Goal: Register for event/course

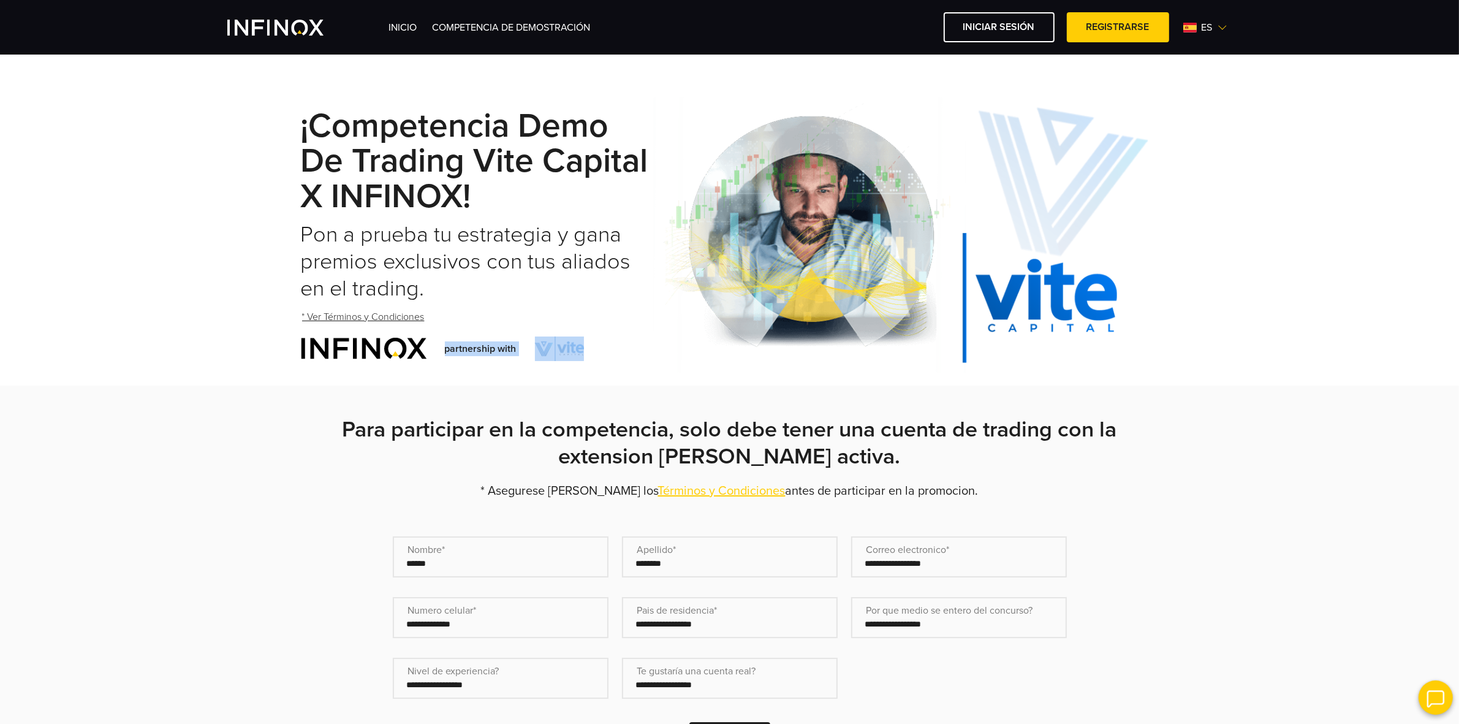
drag, startPoint x: 471, startPoint y: 353, endPoint x: 583, endPoint y: 349, distance: 112.8
click at [583, 349] on div "partnership with" at bounding box center [477, 348] width 353 height 25
click at [608, 360] on div "¡Competencia Demo de Trading Vite Capital x INFINOX! Pon a prueba tu estrategia…" at bounding box center [477, 235] width 353 height 301
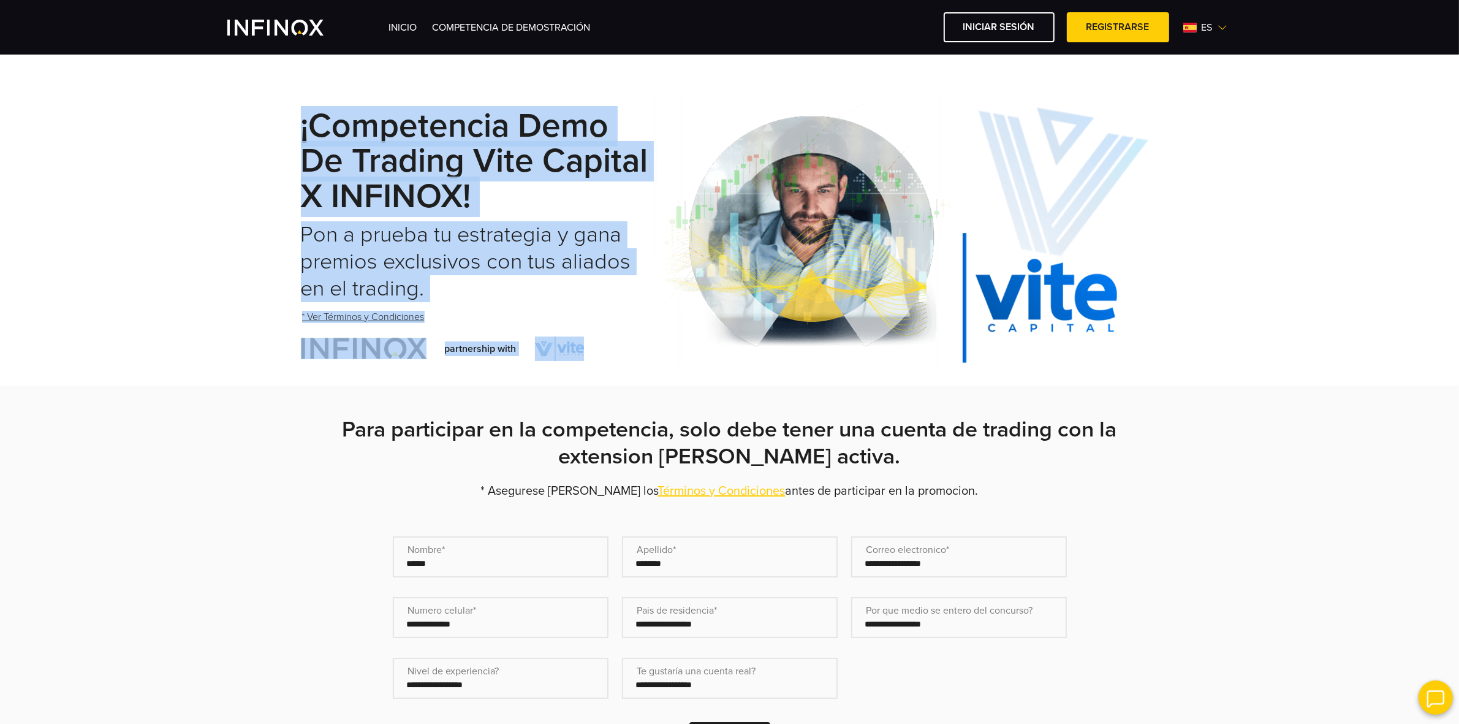
drag, startPoint x: 602, startPoint y: 347, endPoint x: 295, endPoint y: 126, distance: 378.8
click at [295, 126] on div "¡Competencia Demo de Trading Vite Capital x INFINOX! Pon a prueba tu estrategia…" at bounding box center [730, 235] width 882 height 301
click at [268, 139] on div "¡Competencia Demo de Trading Vite Capital x INFINOX! Pon a prueba tu estrategia…" at bounding box center [729, 235] width 1459 height 301
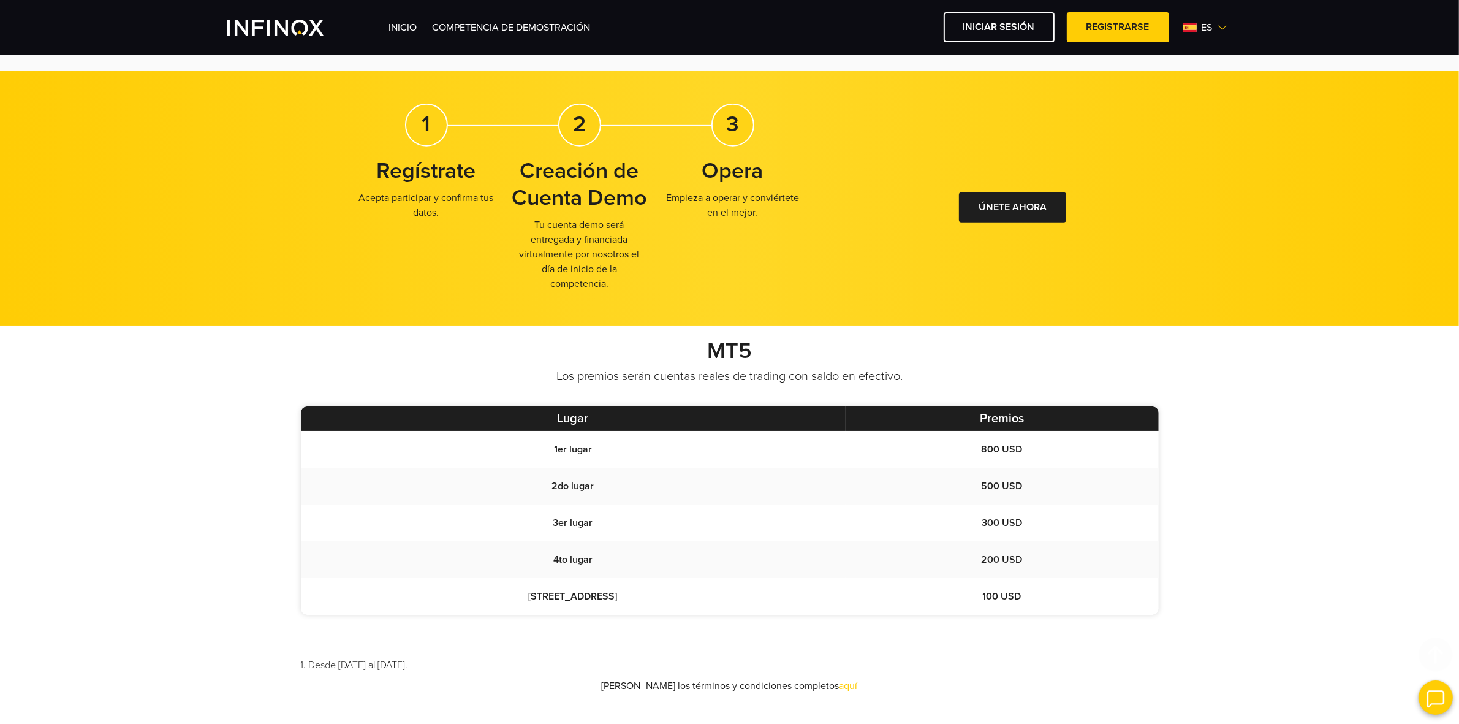
scroll to position [766, 0]
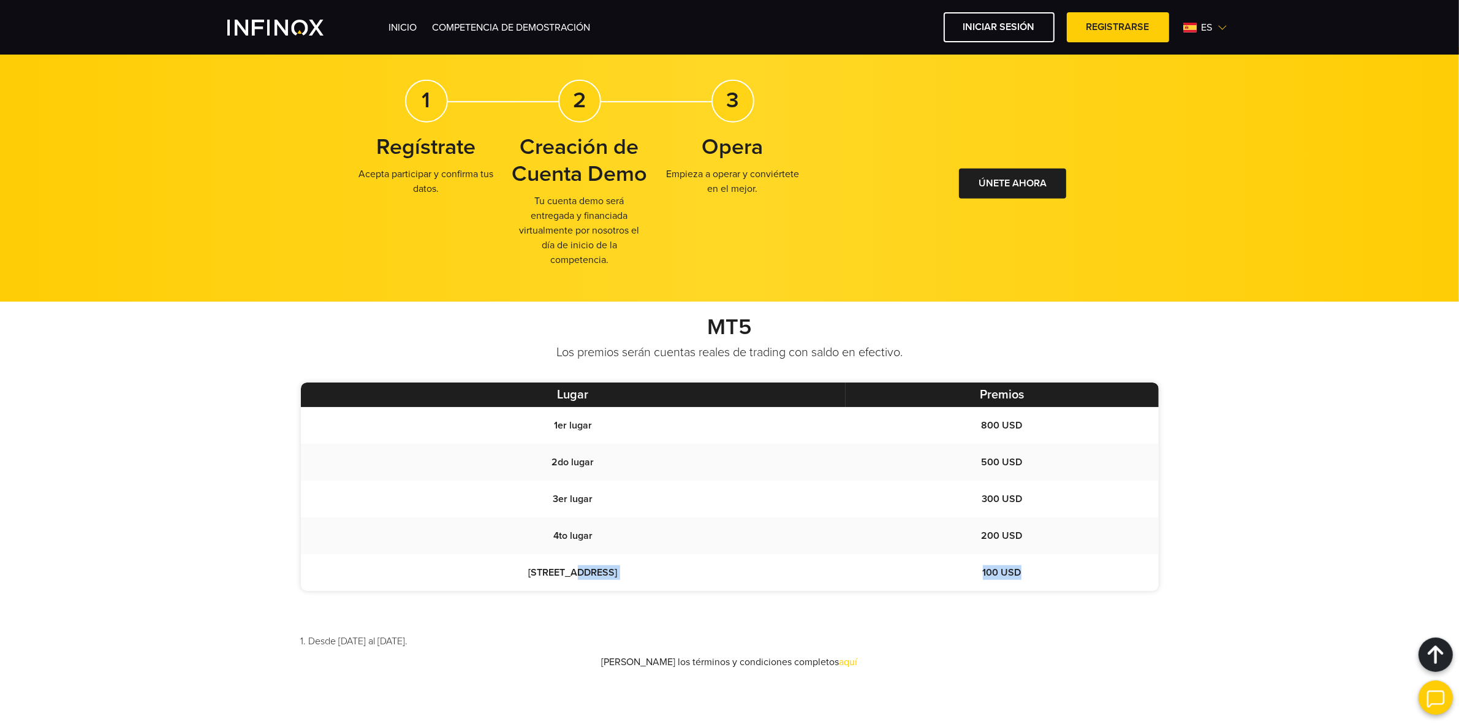
drag, startPoint x: 1029, startPoint y: 568, endPoint x: 586, endPoint y: 558, distance: 443.7
click at [589, 558] on tr "5to place 100 USD" at bounding box center [730, 572] width 858 height 37
click at [839, 660] on link "aquí" at bounding box center [848, 662] width 18 height 12
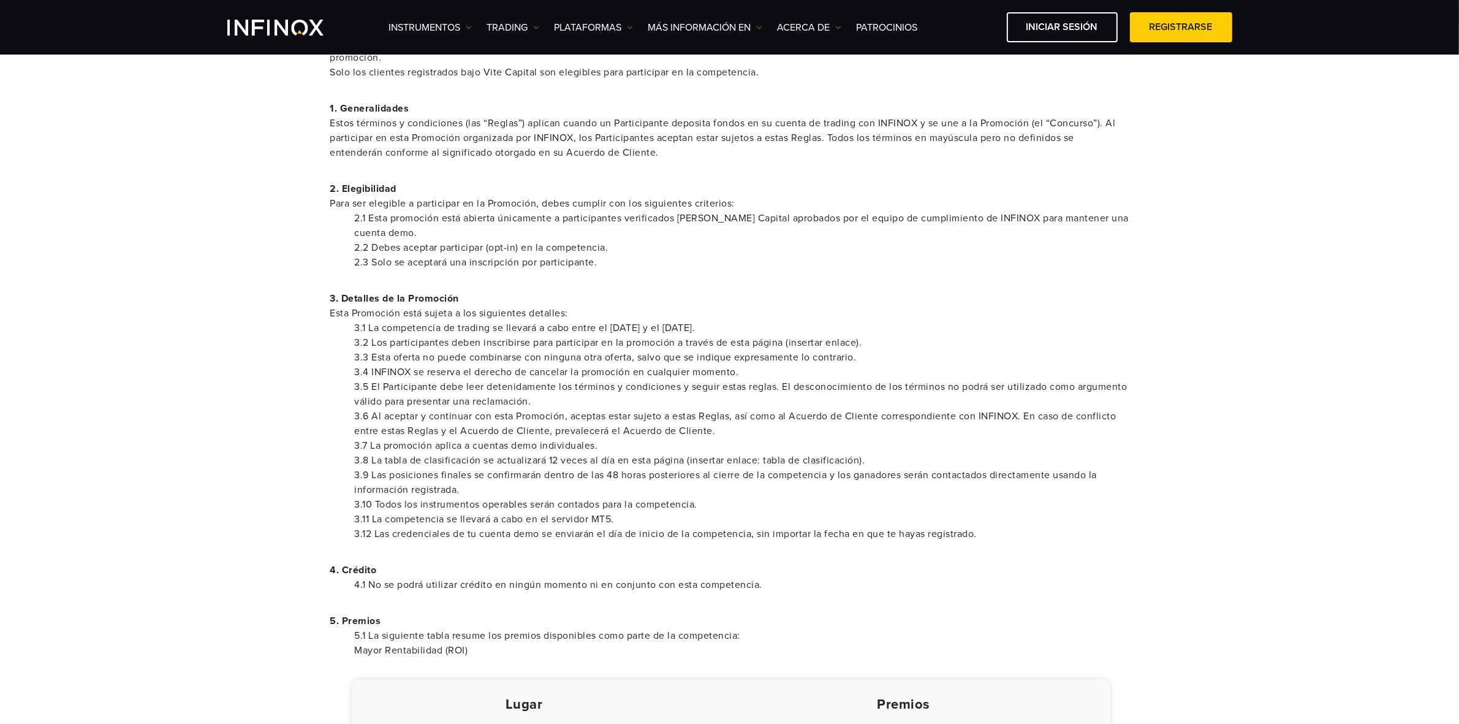
scroll to position [306, 0]
drag, startPoint x: 617, startPoint y: 343, endPoint x: 858, endPoint y: 346, distance: 241.4
click at [858, 346] on li "3.2 Los participantes deben inscribirse para participar en la promoción a travé…" at bounding box center [742, 342] width 774 height 15
drag, startPoint x: 461, startPoint y: 338, endPoint x: 779, endPoint y: 344, distance: 318.0
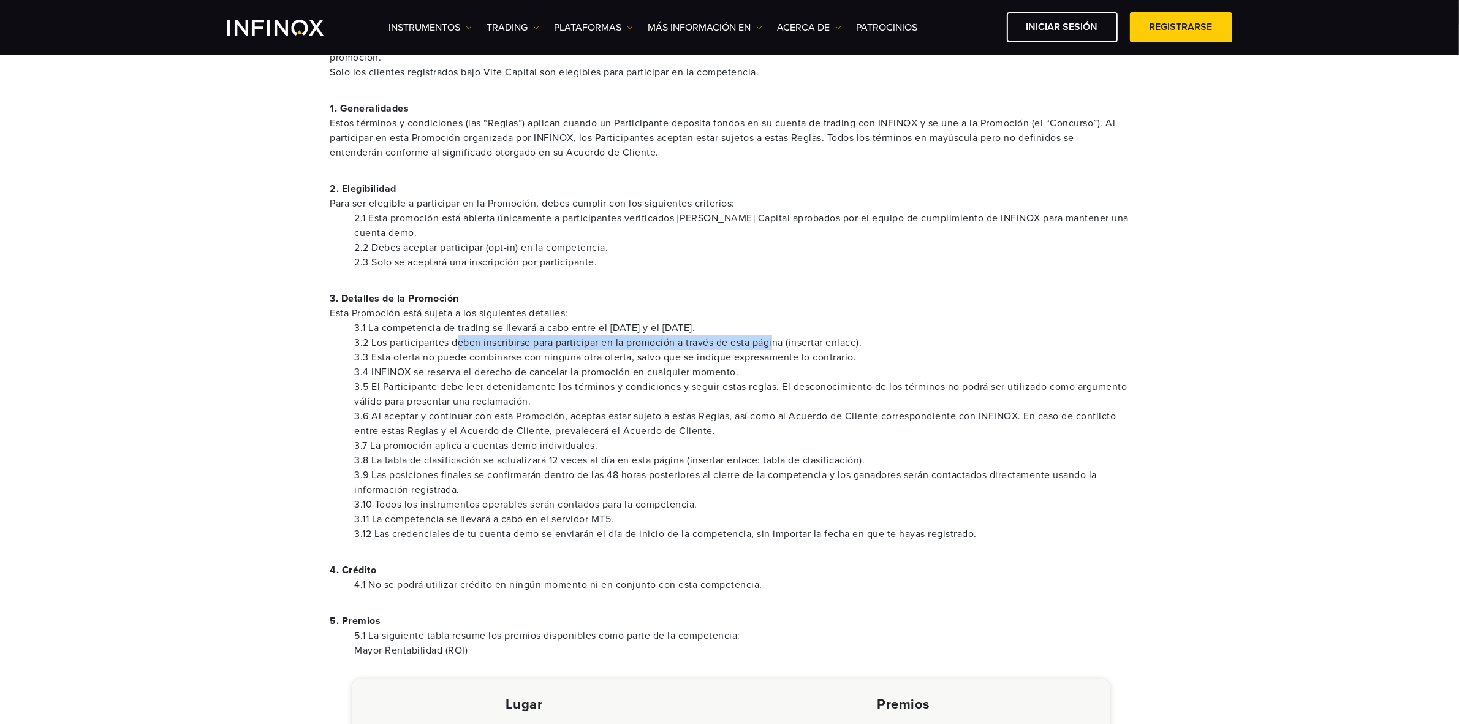
click at [779, 344] on li "3.2 Los participantes deben inscribirse para participar en la promoción a travé…" at bounding box center [742, 342] width 774 height 15
click at [381, 453] on li "3.8 La tabla de clasificación se actualizará 12 veces al día en esta página (in…" at bounding box center [742, 460] width 774 height 15
drag, startPoint x: 446, startPoint y: 461, endPoint x: 555, endPoint y: 460, distance: 109.1
click at [559, 464] on li "3.8 La tabla de clasificación se actualizará 12 veces al día en esta página (in…" at bounding box center [742, 460] width 774 height 15
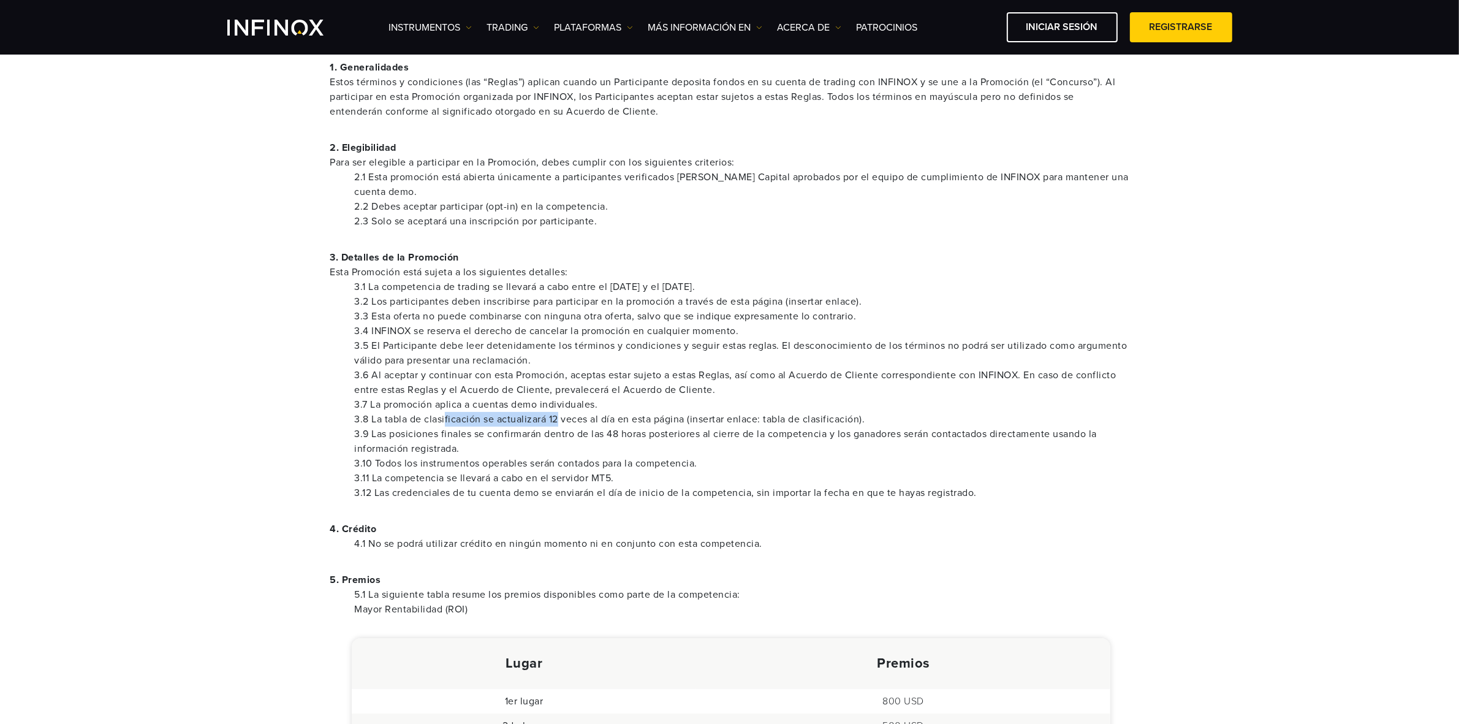
scroll to position [383, 0]
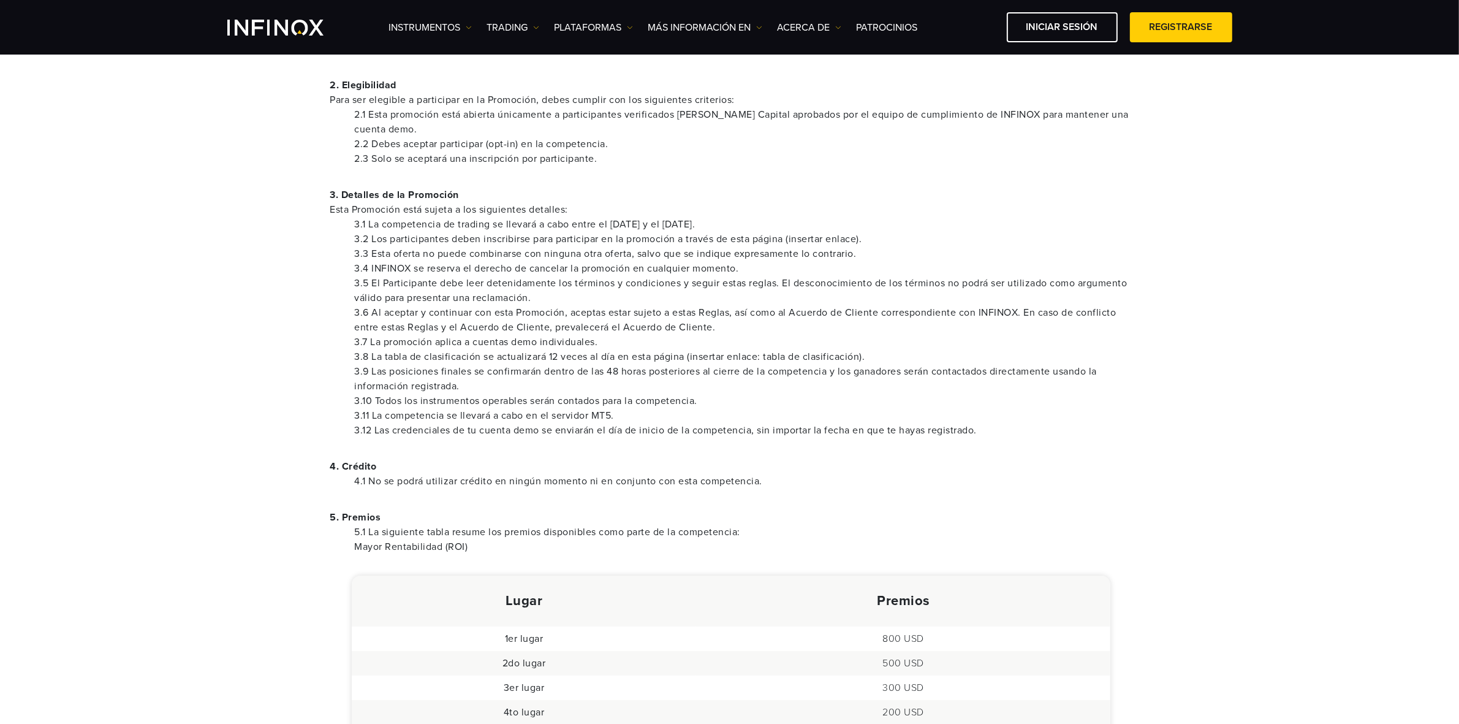
click at [438, 360] on li "3.8 La tabla de clasificación se actualizará 12 veces al día en esta página (in…" at bounding box center [742, 356] width 774 height 15
drag, startPoint x: 450, startPoint y: 353, endPoint x: 875, endPoint y: 357, distance: 424.6
click at [875, 357] on li "3.8 La tabla de clasificación se actualizará 12 veces al día en esta página (in…" at bounding box center [742, 356] width 774 height 15
click at [875, 356] on li "3.8 La tabla de clasificación se actualizará 12 veces al día en esta página (in…" at bounding box center [742, 356] width 774 height 15
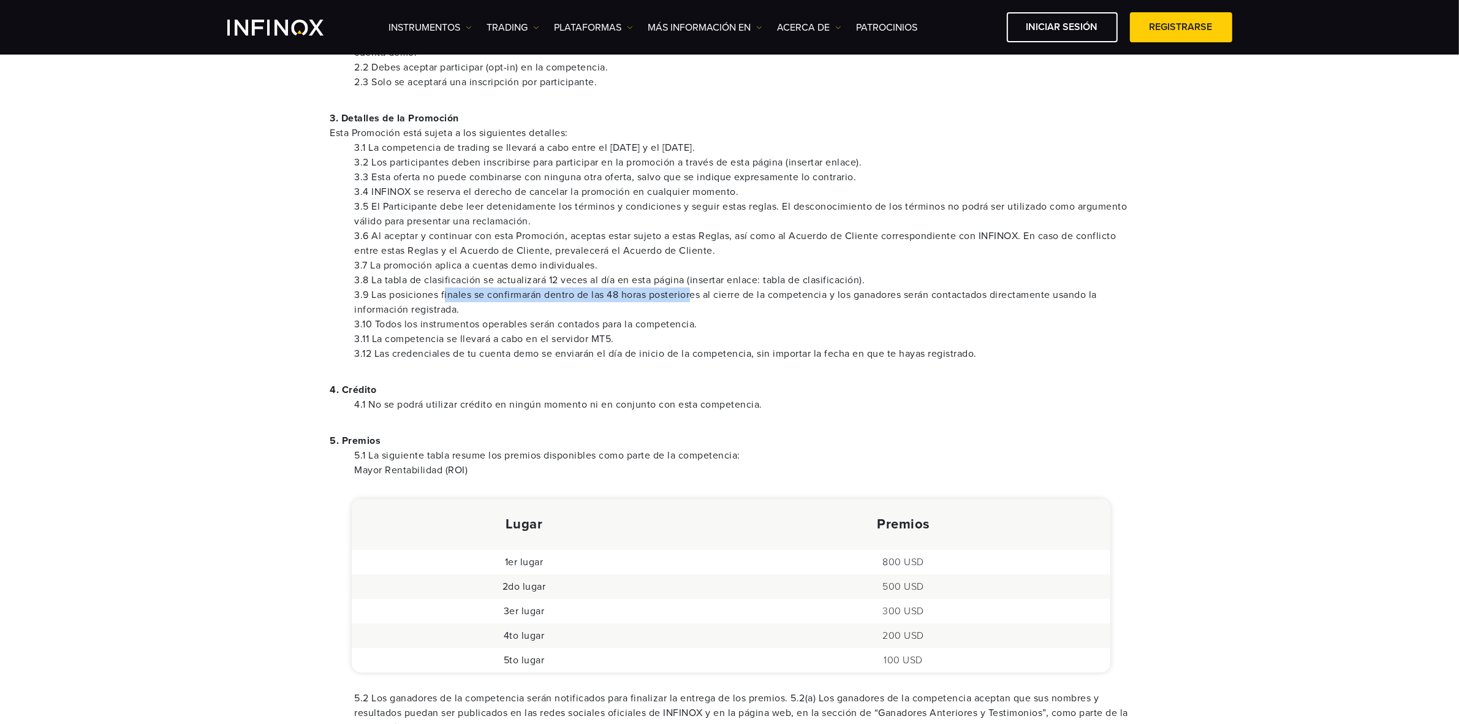
drag, startPoint x: 445, startPoint y: 293, endPoint x: 694, endPoint y: 293, distance: 248.8
click at [694, 293] on li "3.9 Las posiciones finales se confirmarán dentro de las 48 horas posteriores al…" at bounding box center [742, 301] width 774 height 29
click at [703, 273] on li "3.8 La tabla de clasificación se actualizará 12 veces al día en esta página (in…" at bounding box center [742, 280] width 774 height 15
drag, startPoint x: 409, startPoint y: 285, endPoint x: 501, endPoint y: 282, distance: 91.9
click at [501, 282] on li "3.8 La tabla de clasificación se actualizará 12 veces al día en esta página (in…" at bounding box center [742, 280] width 774 height 15
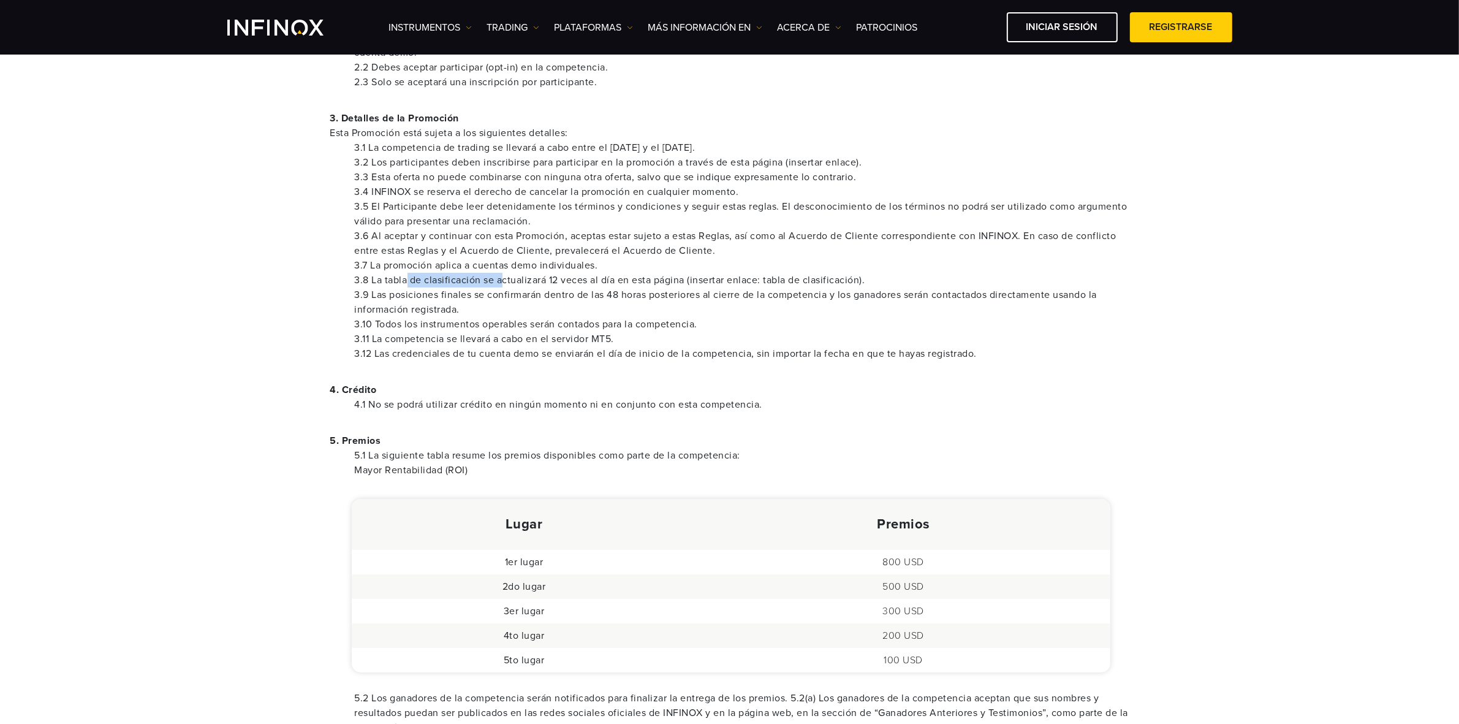
click at [480, 279] on li "3.8 La tabla de clasificación se actualizará 12 veces al día en esta página (in…" at bounding box center [742, 280] width 774 height 15
drag, startPoint x: 687, startPoint y: 277, endPoint x: 861, endPoint y: 282, distance: 174.1
click at [861, 282] on li "3.8 La tabla de clasificación se actualizará 12 veces al día en esta página (in…" at bounding box center [742, 280] width 774 height 15
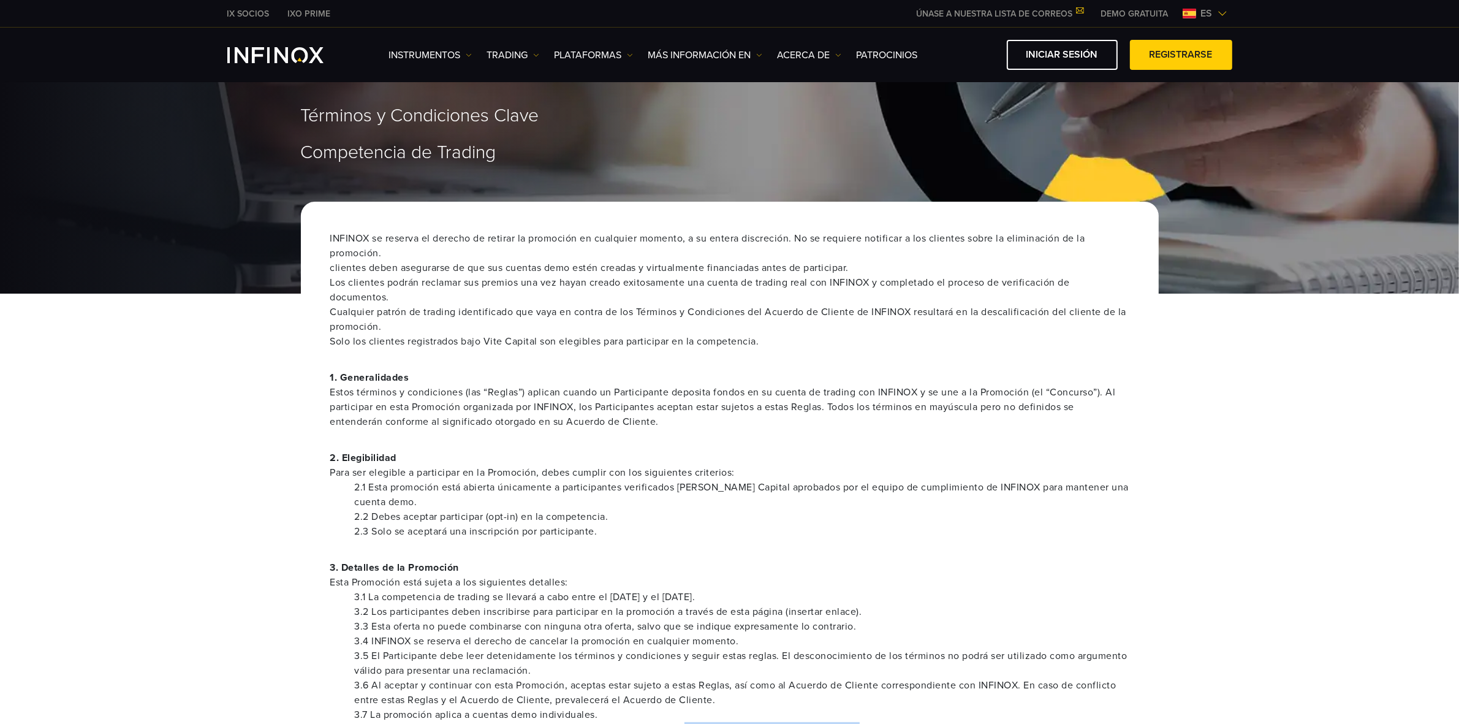
scroll to position [0, 0]
